Goal: Task Accomplishment & Management: Manage account settings

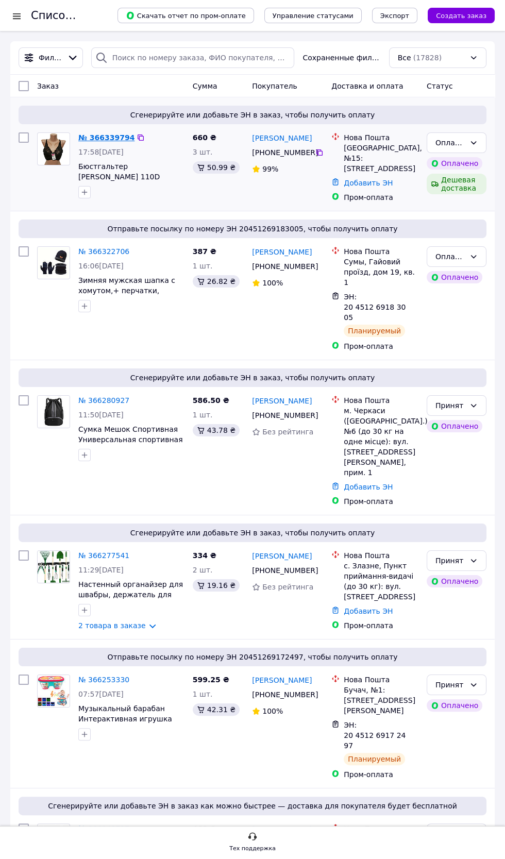
click at [117, 142] on link "№ 366339794" at bounding box center [106, 137] width 56 height 8
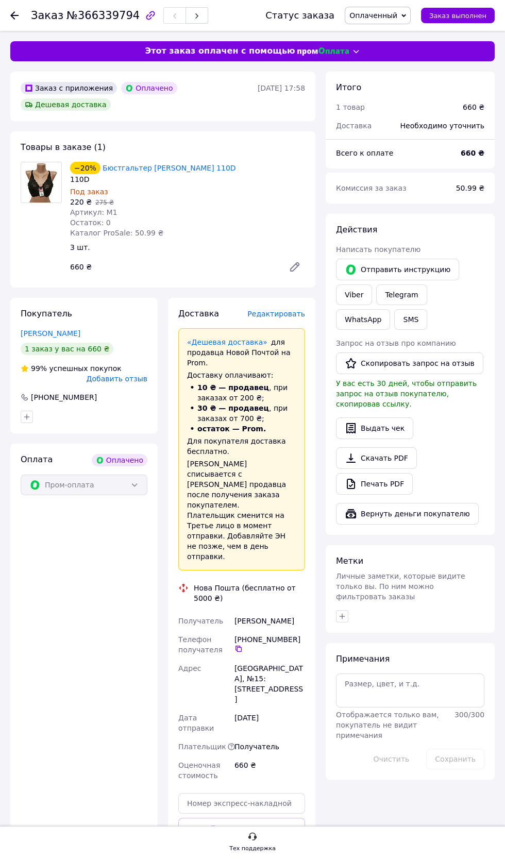
click at [382, 14] on span "Оплаченный" at bounding box center [373, 15] width 48 height 8
click at [374, 35] on li "Принят" at bounding box center [377, 35] width 65 height 15
click at [283, 314] on span "Редактировать" at bounding box center [276, 314] width 58 height 8
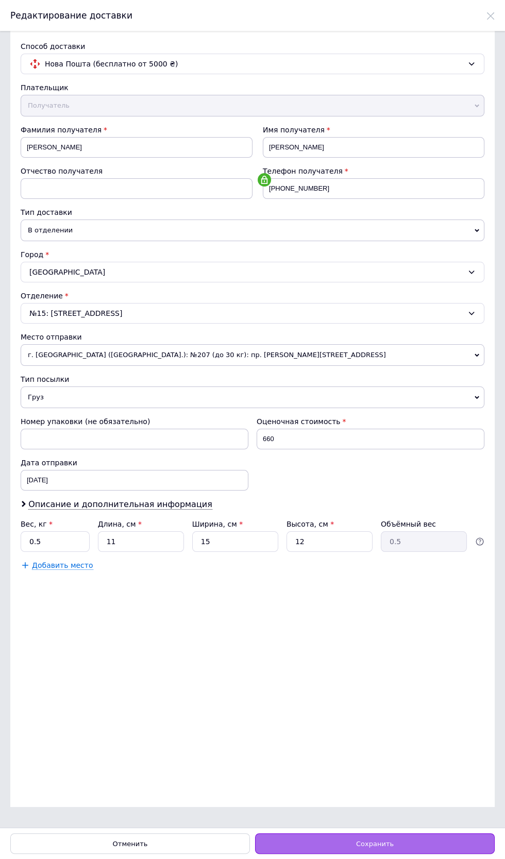
click at [439, 844] on div "Сохранить" at bounding box center [375, 843] width 240 height 21
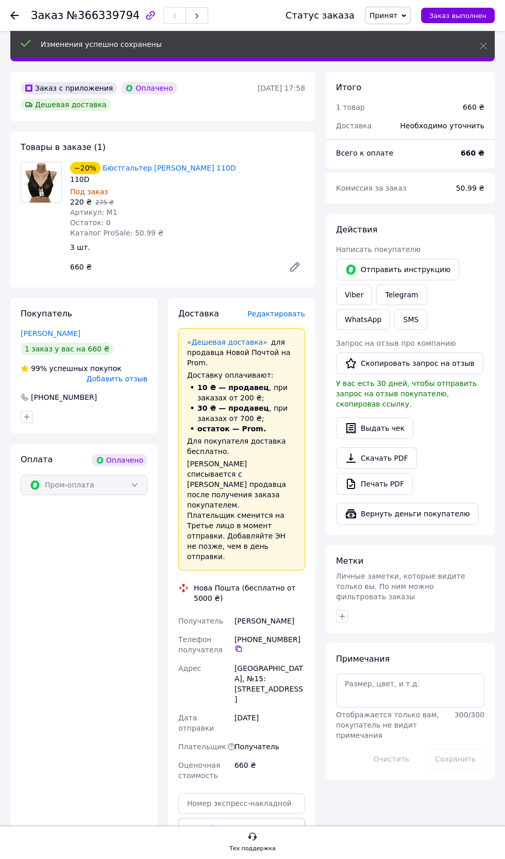
scroll to position [174, 0]
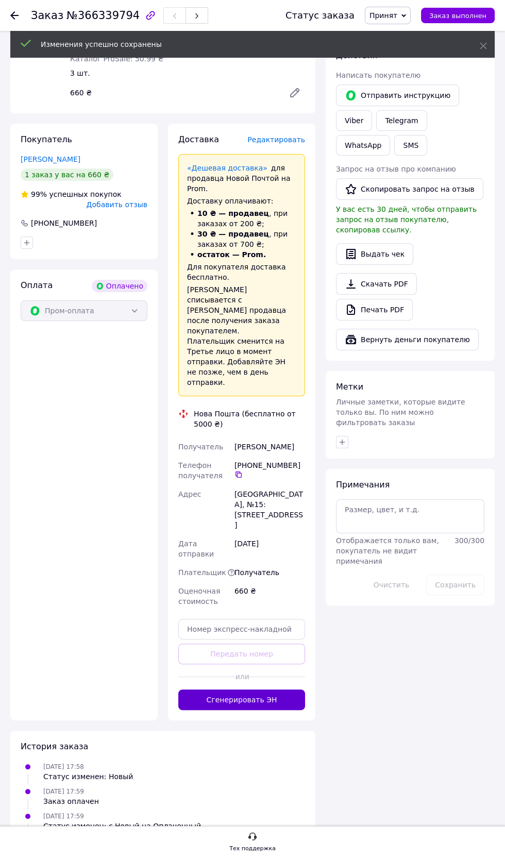
click at [263, 689] on button "Сгенерировать ЭН" at bounding box center [241, 699] width 127 height 21
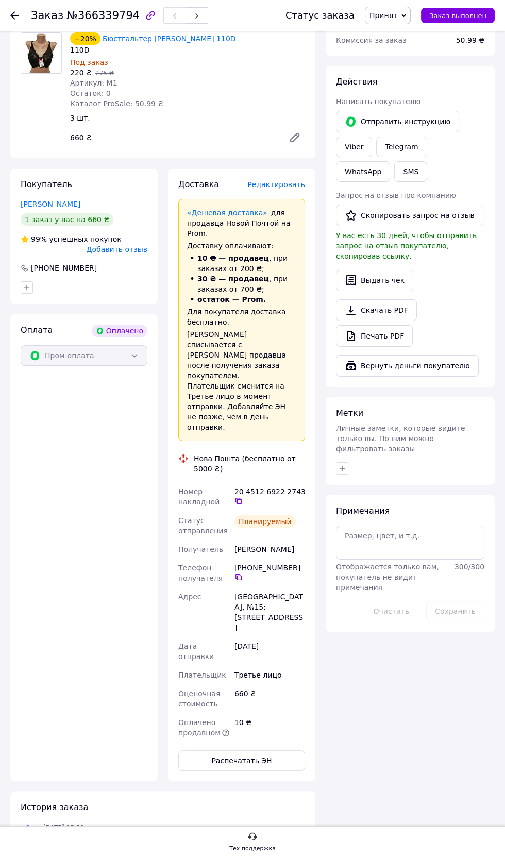
scroll to position [0, 0]
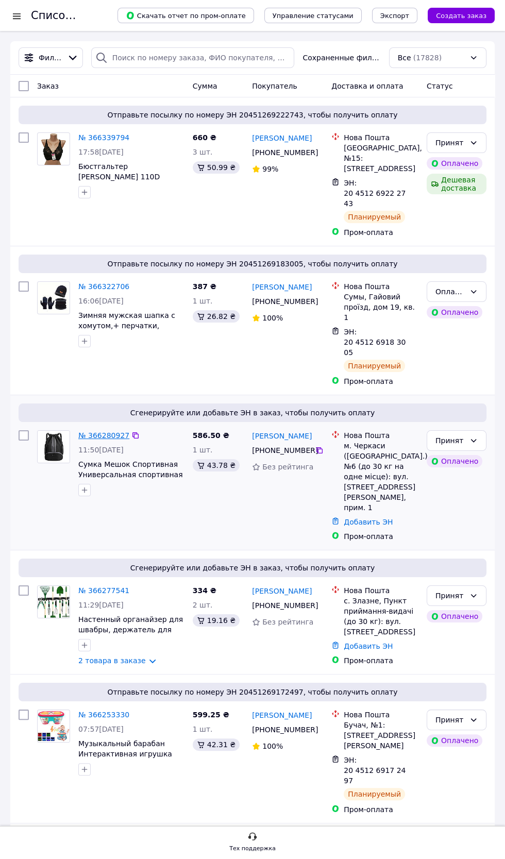
click at [96, 439] on link "№ 366280927" at bounding box center [103, 435] width 51 height 8
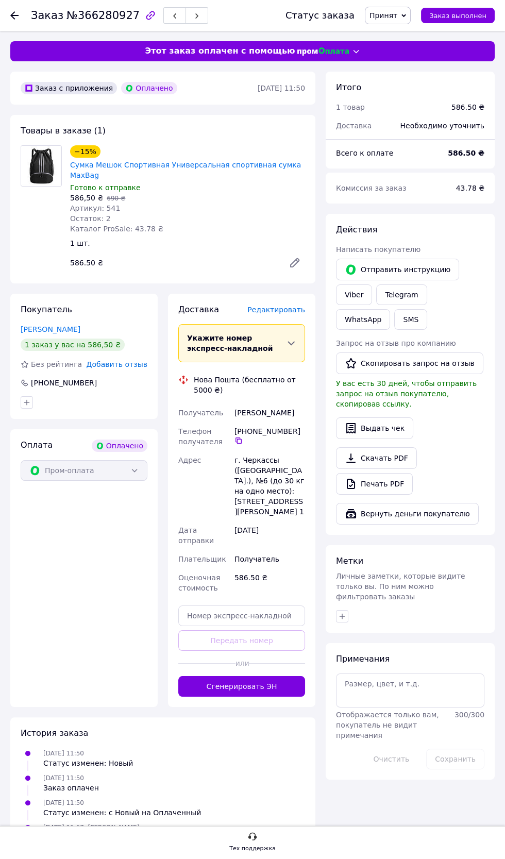
click at [281, 310] on span "Редактировать" at bounding box center [276, 310] width 58 height 8
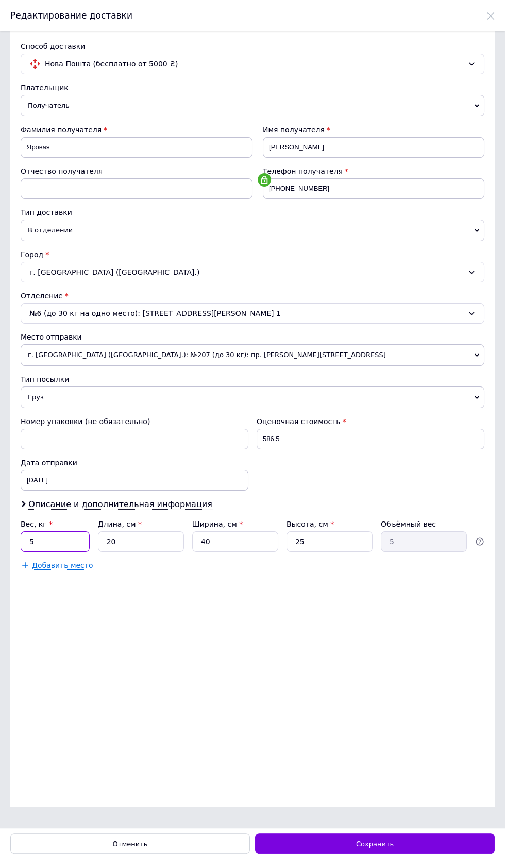
click at [59, 552] on input "5" at bounding box center [55, 541] width 69 height 21
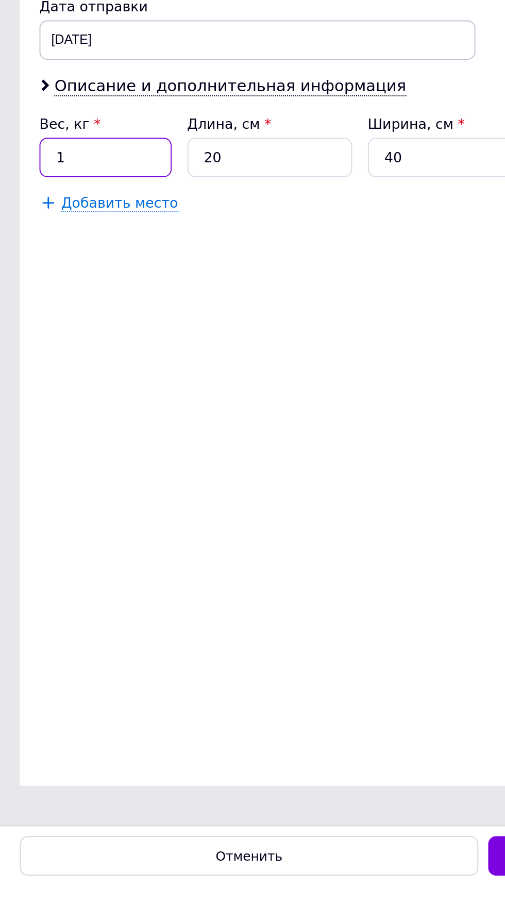
type input "1"
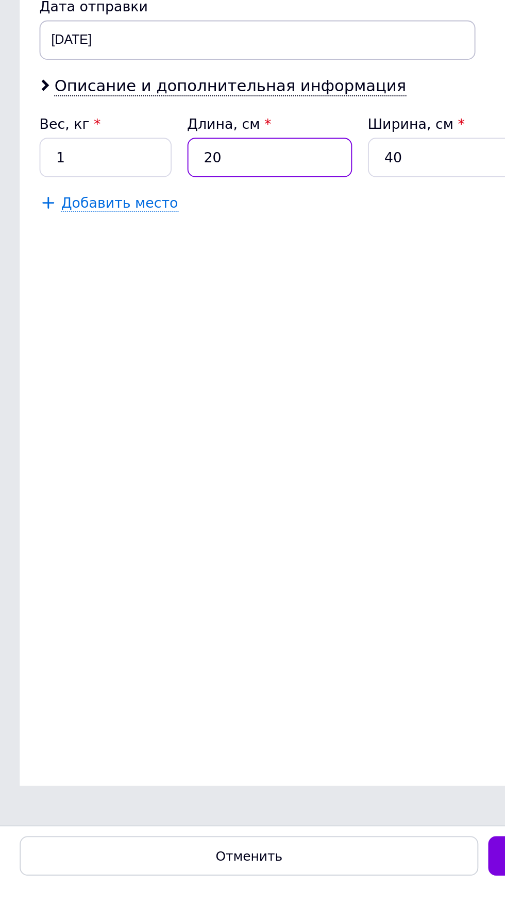
click at [139, 552] on input "20" at bounding box center [141, 541] width 86 height 21
click at [233, 552] on input "40" at bounding box center [235, 541] width 86 height 21
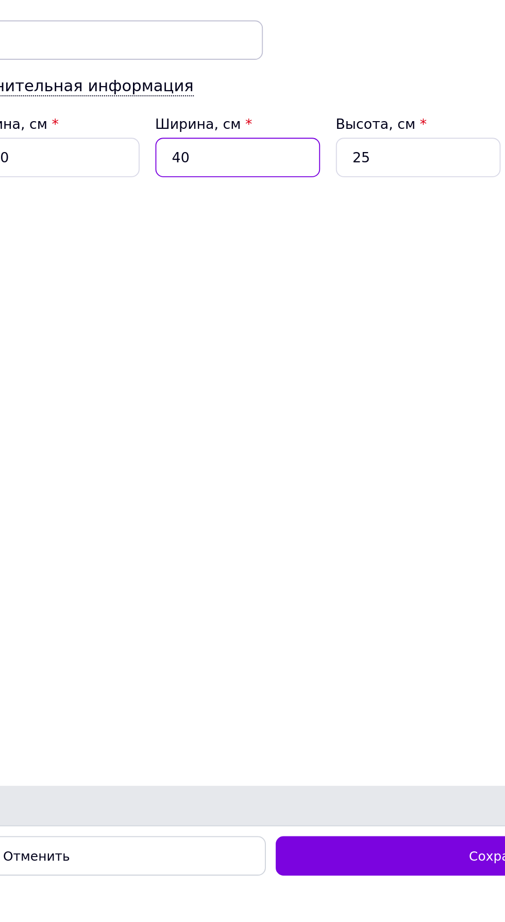
type input "4"
type input "0.5"
type input "2"
type input "0.25"
type input "20"
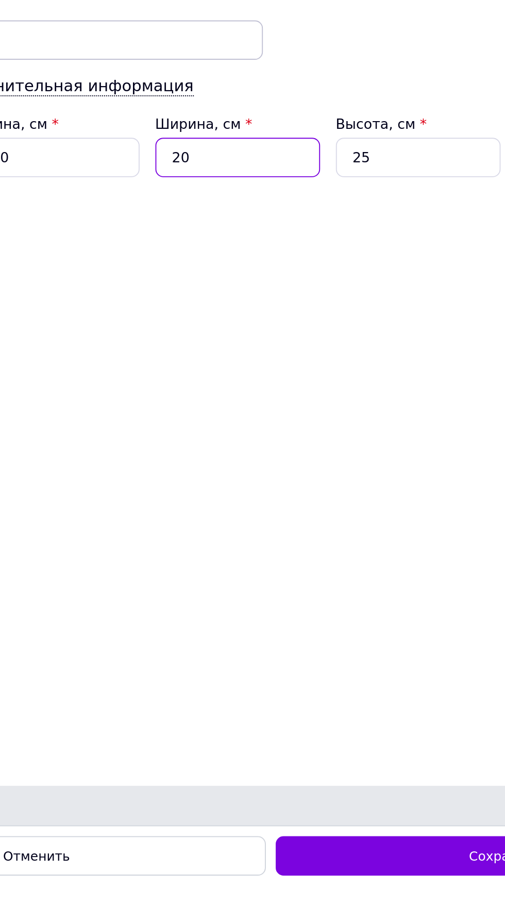
type input "2.5"
type input "20"
click at [338, 529] on div "Высота, см *" at bounding box center [329, 524] width 86 height 10
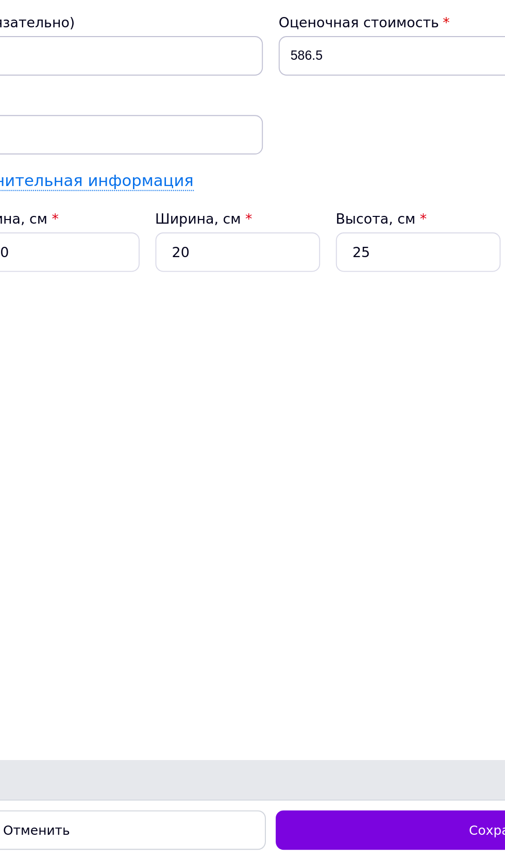
click at [212, 510] on span "Описание и дополнительная информация" at bounding box center [120, 504] width 184 height 10
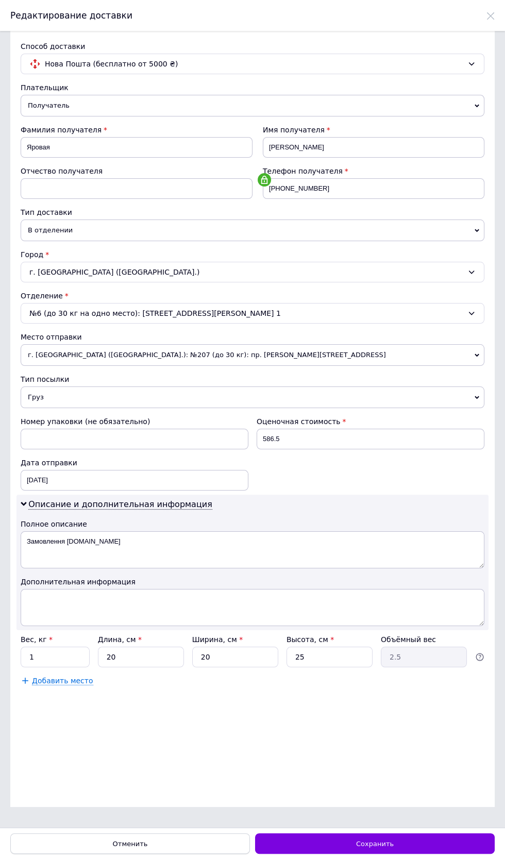
click at [174, 854] on div "Отменить" at bounding box center [130, 843] width 240 height 21
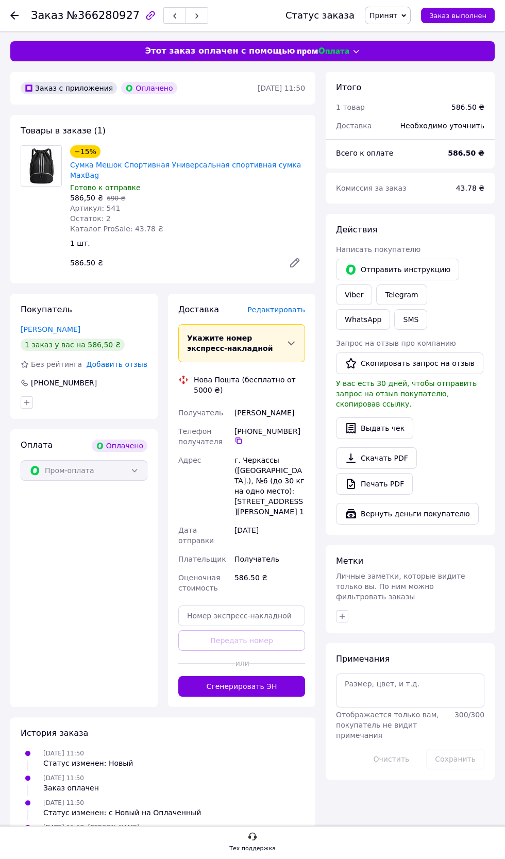
click at [275, 310] on span "Редактировать" at bounding box center [276, 310] width 58 height 8
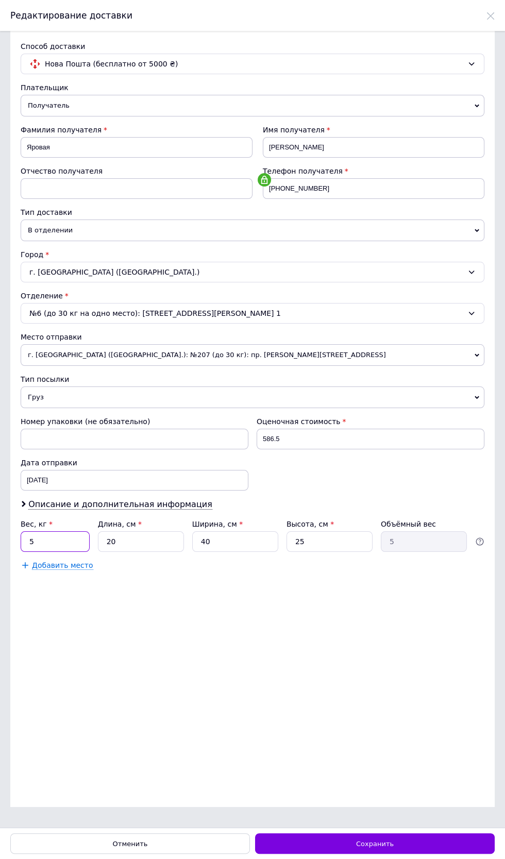
click at [63, 552] on input "5" at bounding box center [55, 541] width 69 height 21
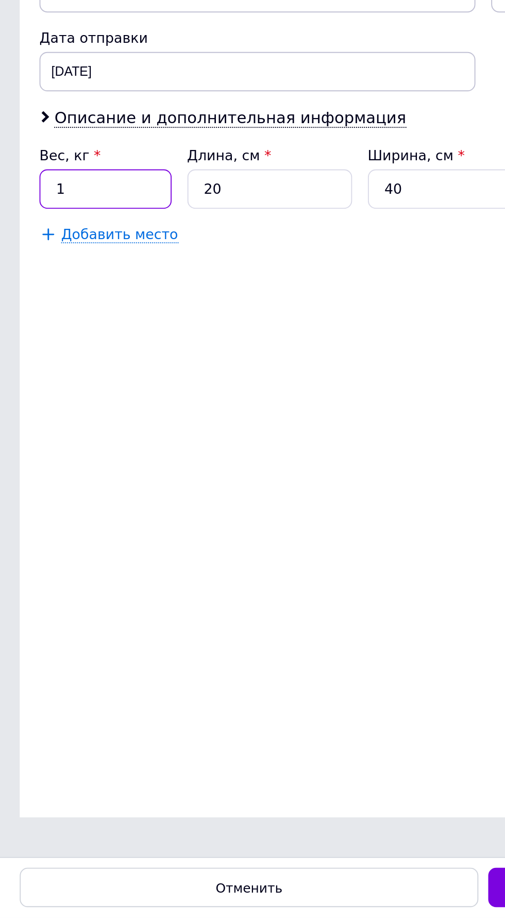
type input "1"
click at [234, 552] on input "40" at bounding box center [235, 541] width 86 height 21
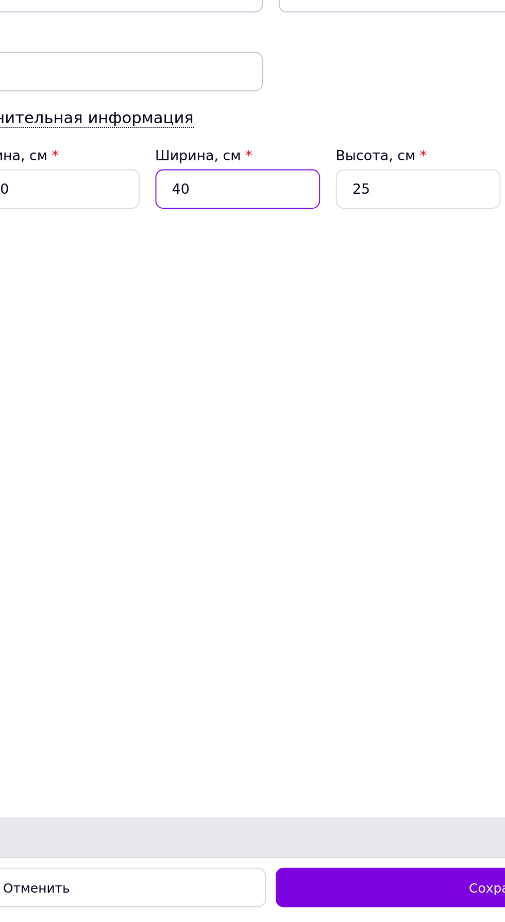
type input "4"
type input "0.5"
type input "2"
type input "0.25"
type input "20"
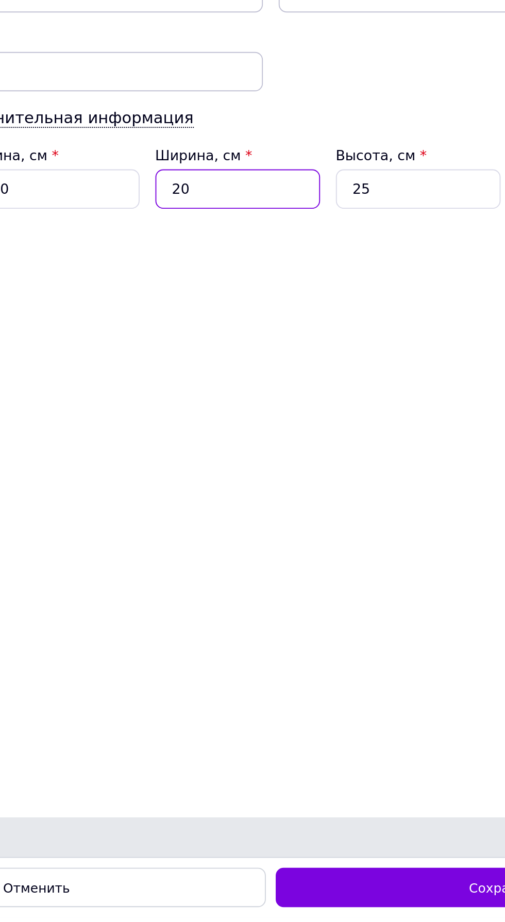
type input "2.5"
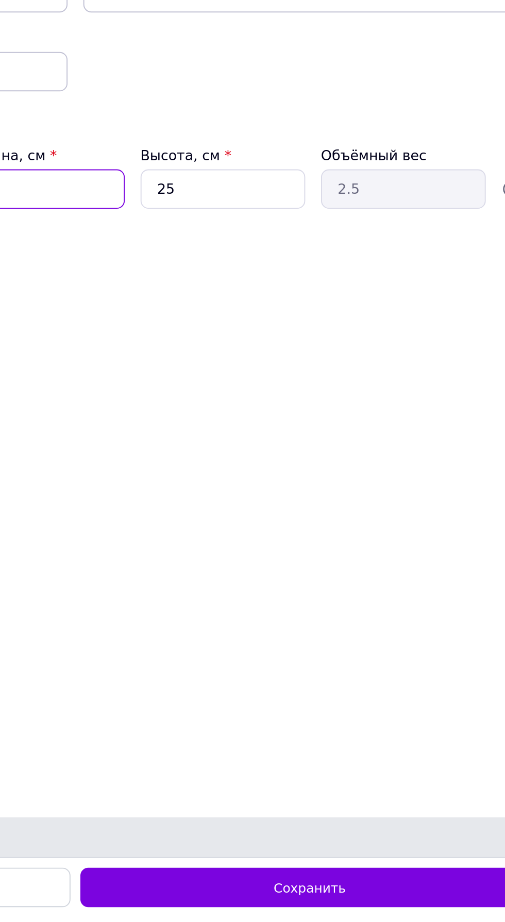
type input "20"
click at [336, 552] on input "25" at bounding box center [329, 541] width 86 height 21
type input "2"
type input "0.2"
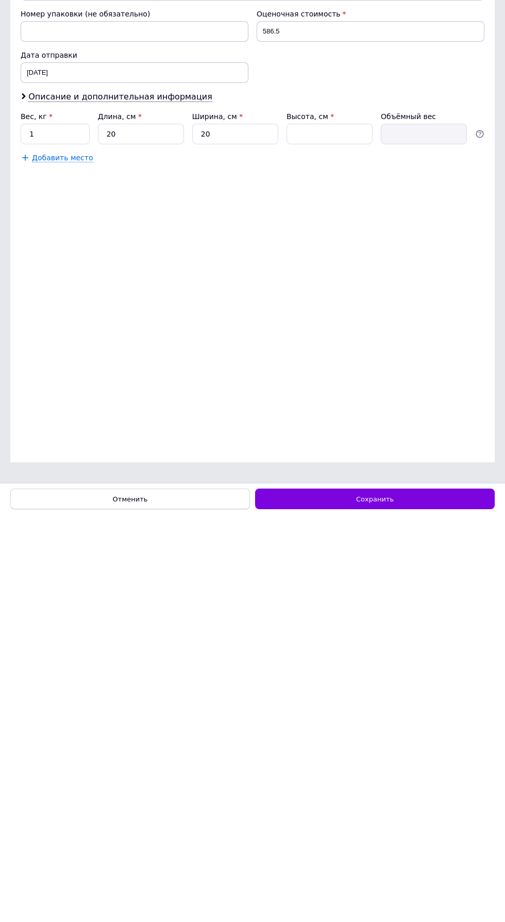
click at [181, 858] on div "Отменить" at bounding box center [130, 906] width 240 height 21
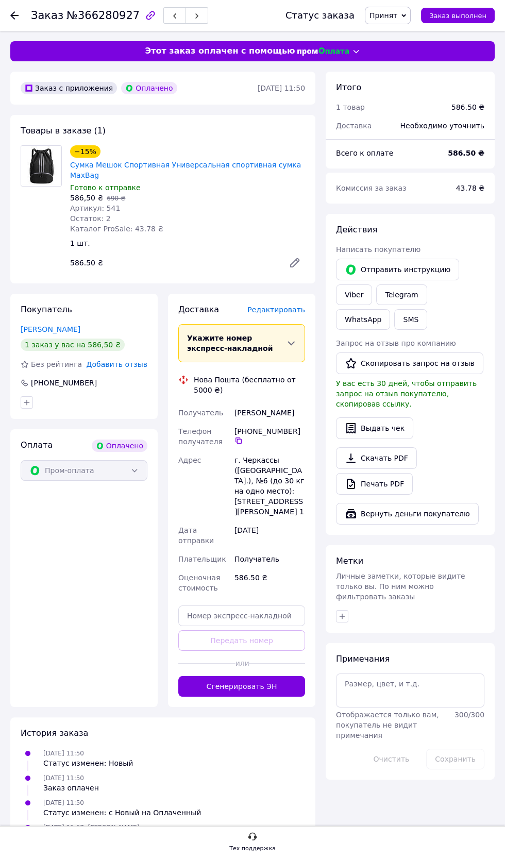
click at [284, 308] on span "Редактировать" at bounding box center [276, 310] width 58 height 8
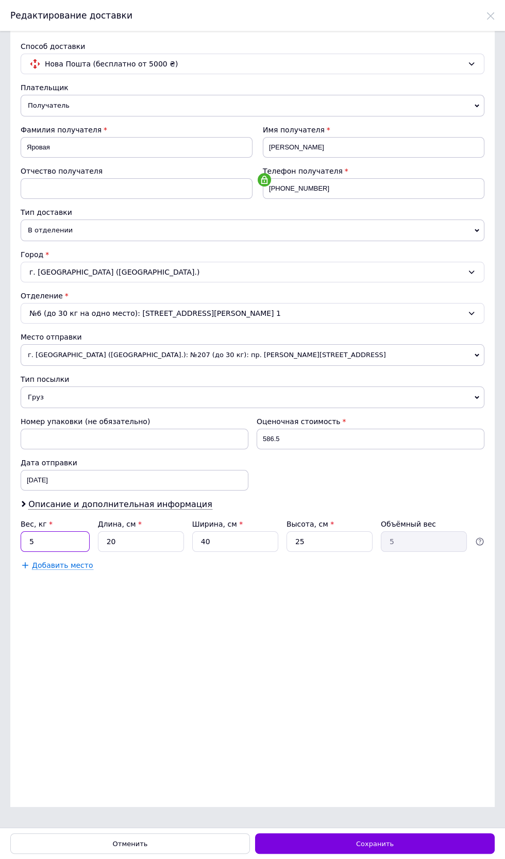
click at [53, 552] on input "5" at bounding box center [55, 541] width 69 height 21
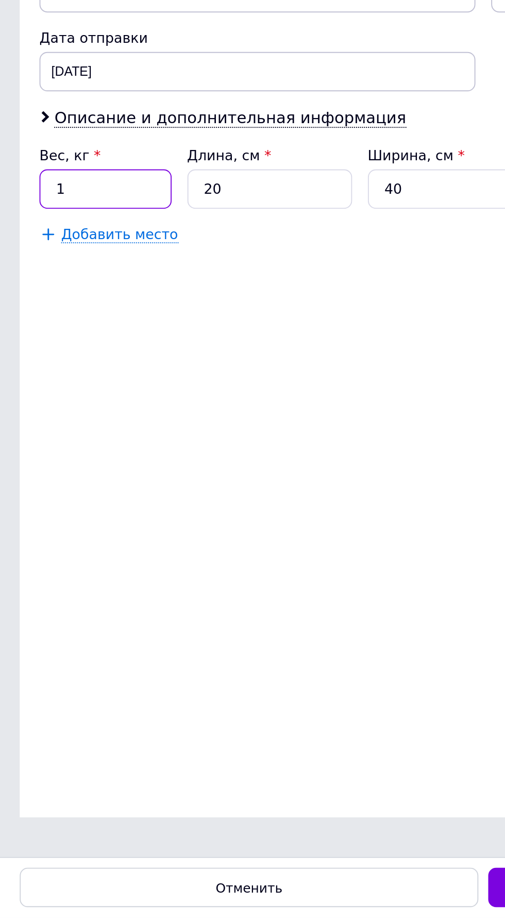
type input "1"
click at [229, 552] on input "40" at bounding box center [235, 541] width 86 height 21
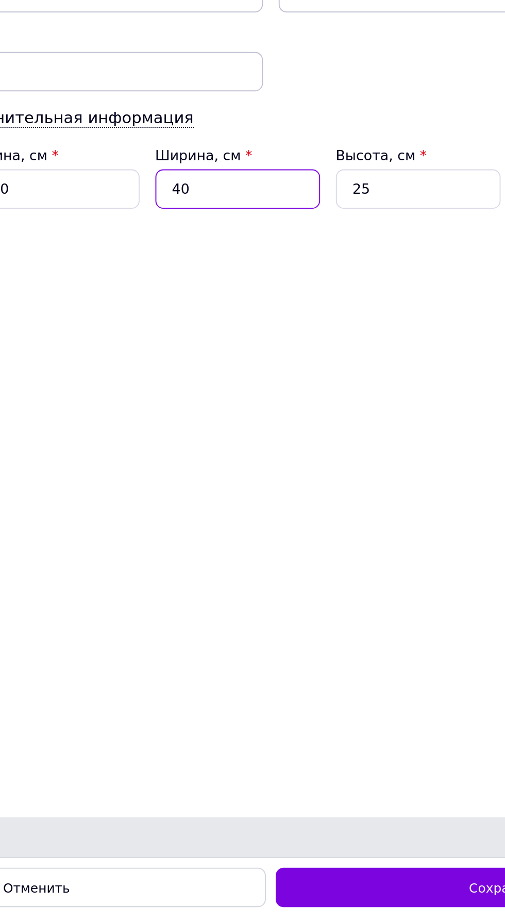
type input "4"
type input "0.5"
type input "2"
type input "0.25"
type input "20"
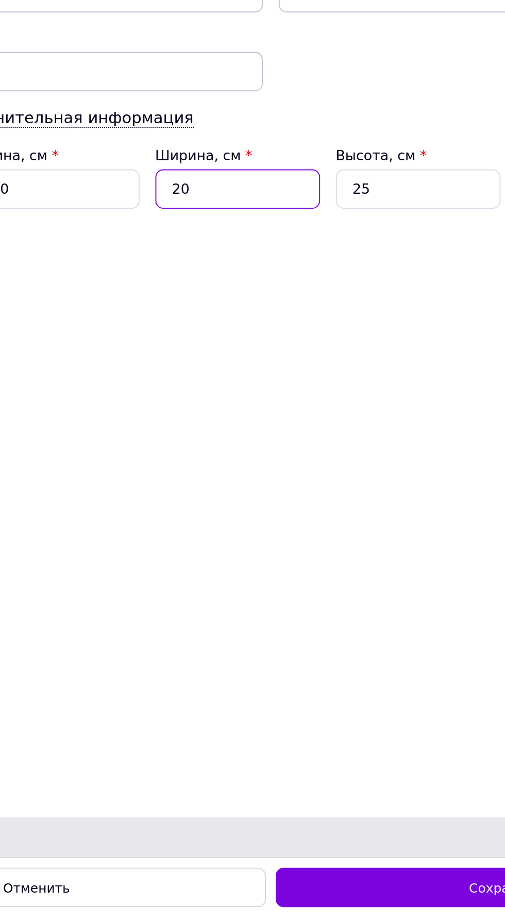
type input "2.5"
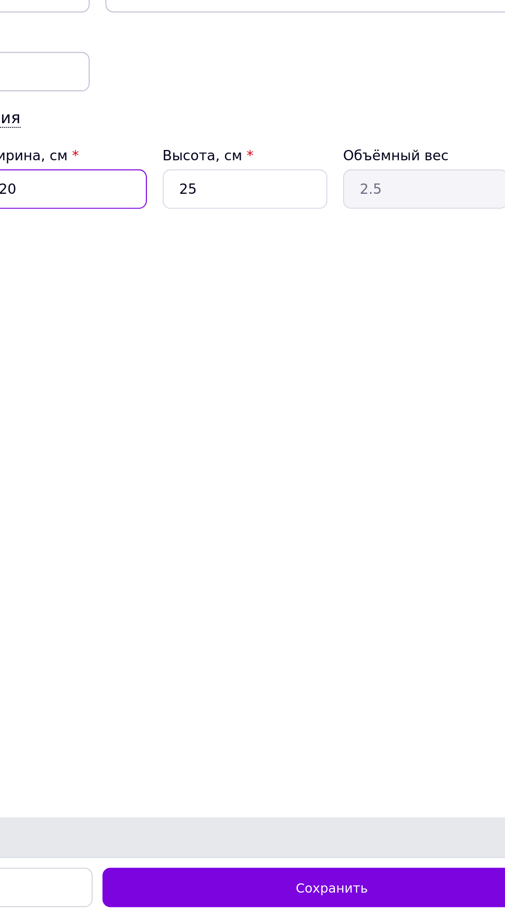
type input "20"
click at [339, 552] on input "25" at bounding box center [329, 541] width 86 height 21
type input "2"
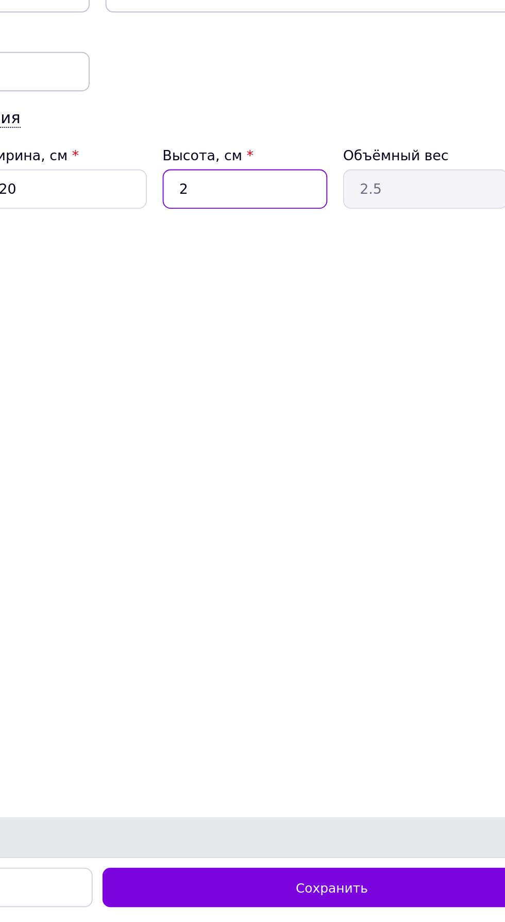
type input "0.2"
type input "1"
type input "0.1"
type input "10"
type input "1"
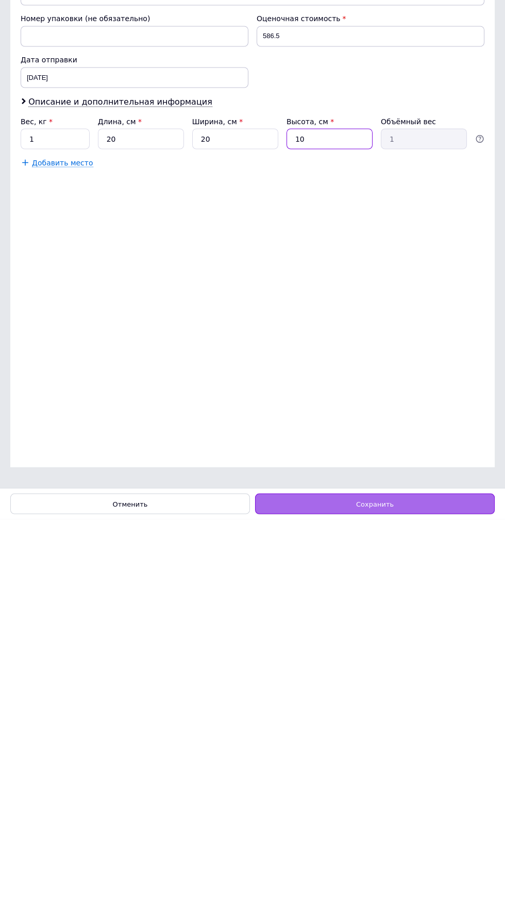
type input "10"
click at [418, 858] on div "Сохранить" at bounding box center [375, 906] width 240 height 21
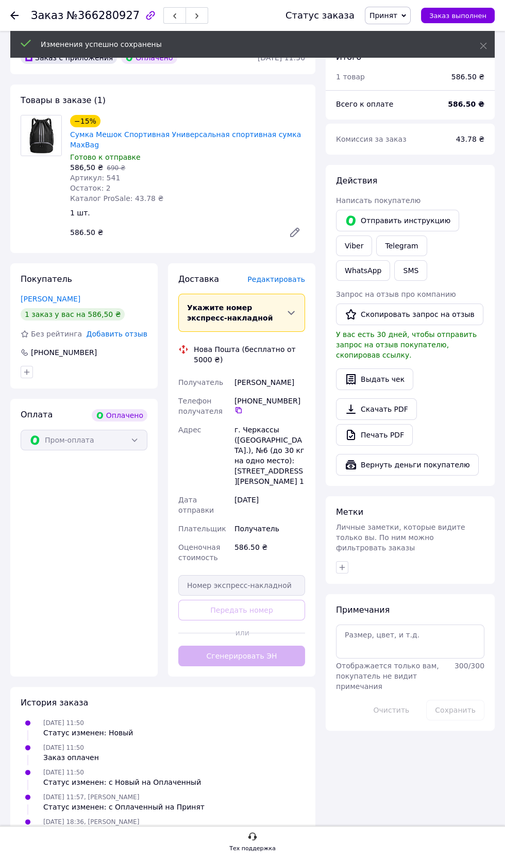
scroll to position [27, 0]
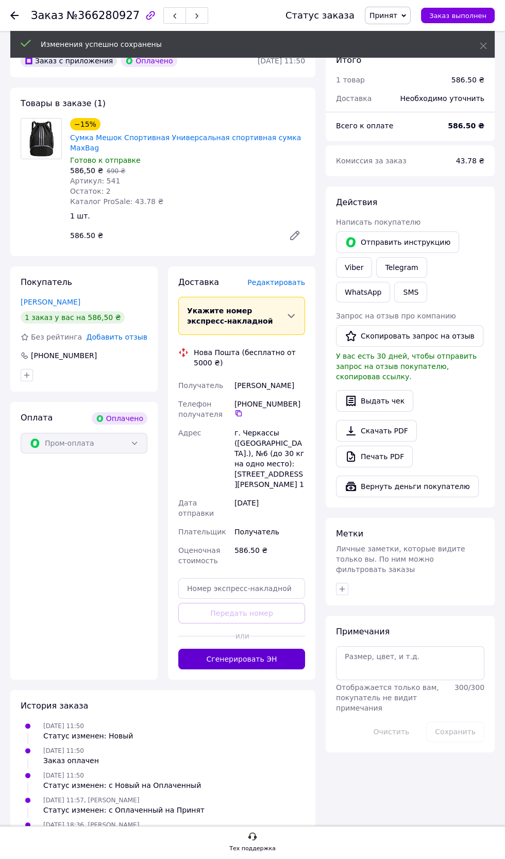
click at [264, 649] on button "Сгенерировать ЭН" at bounding box center [241, 659] width 127 height 21
